Goal: Navigation & Orientation: Find specific page/section

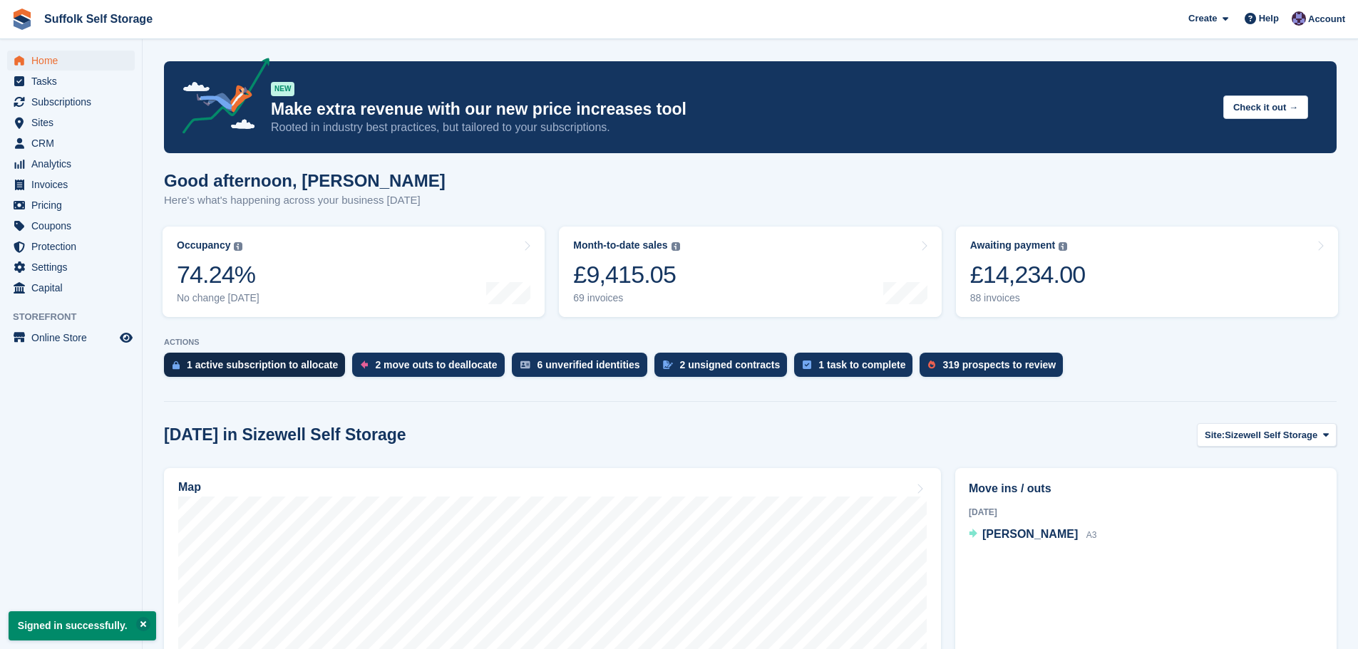
scroll to position [62, 0]
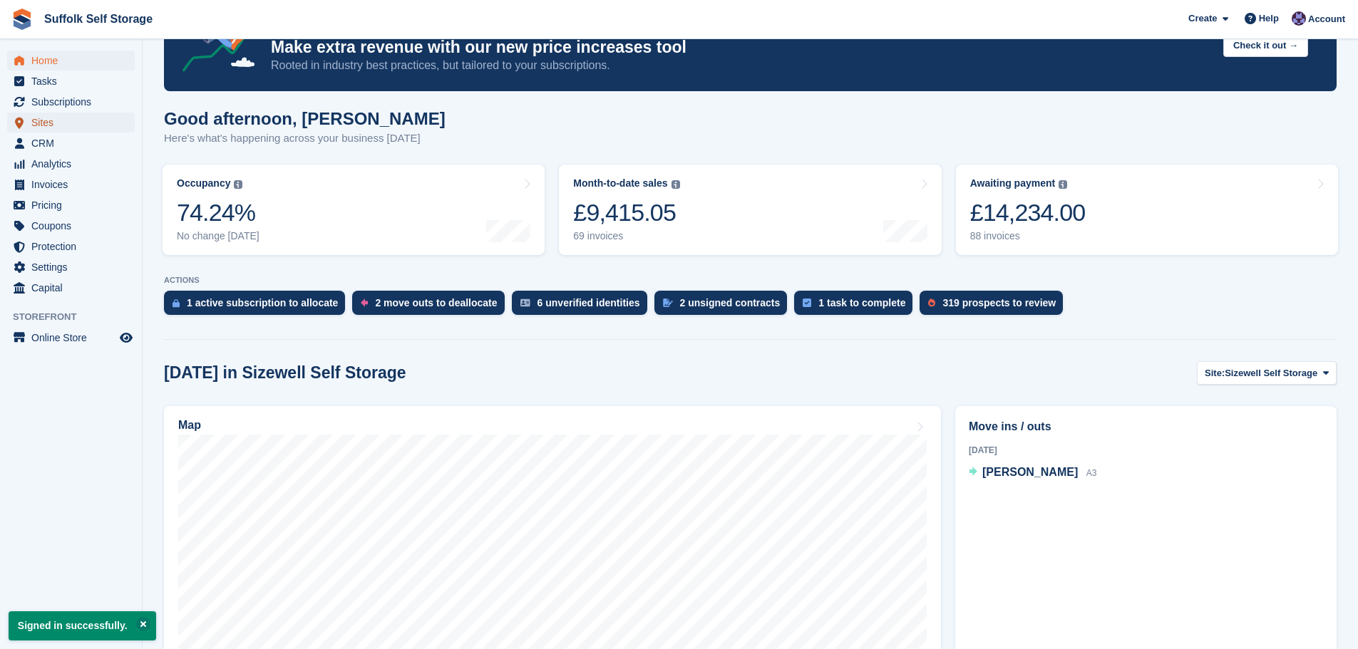
click at [48, 119] on span "Sites" at bounding box center [74, 123] width 86 height 20
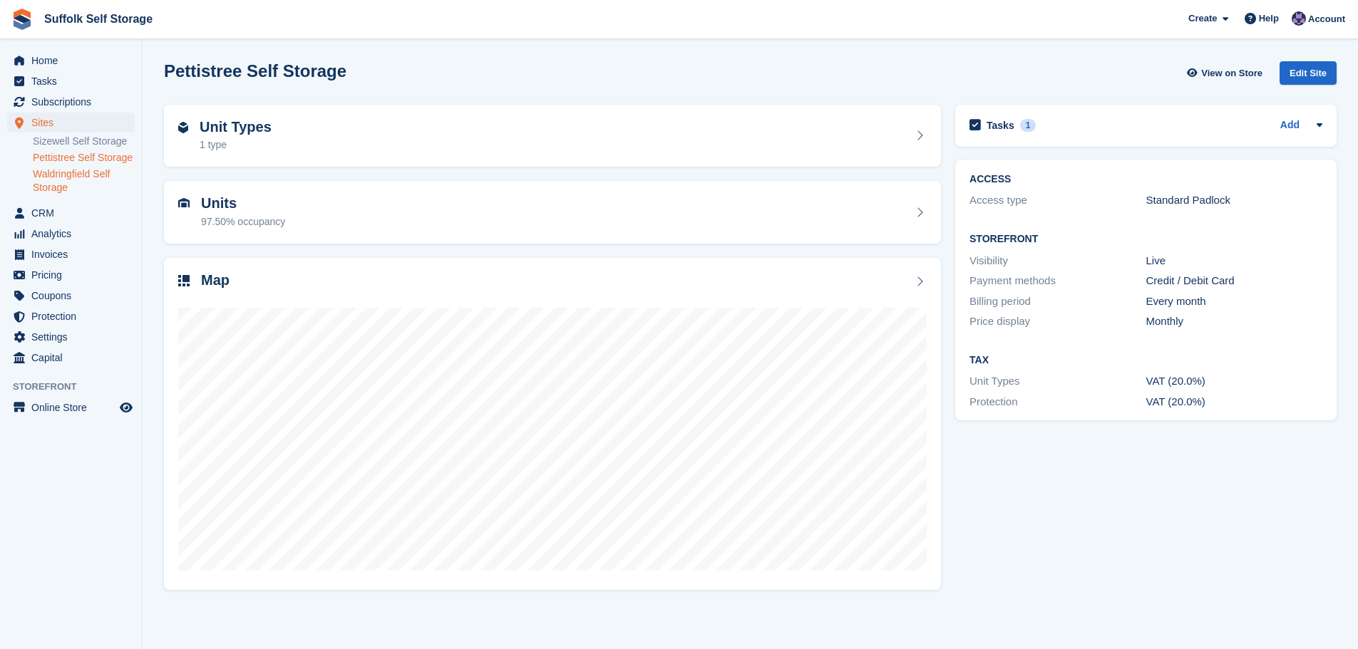
click at [48, 179] on link "Waldringfield Self Storage" at bounding box center [84, 180] width 102 height 27
